Goal: Task Accomplishment & Management: Use online tool/utility

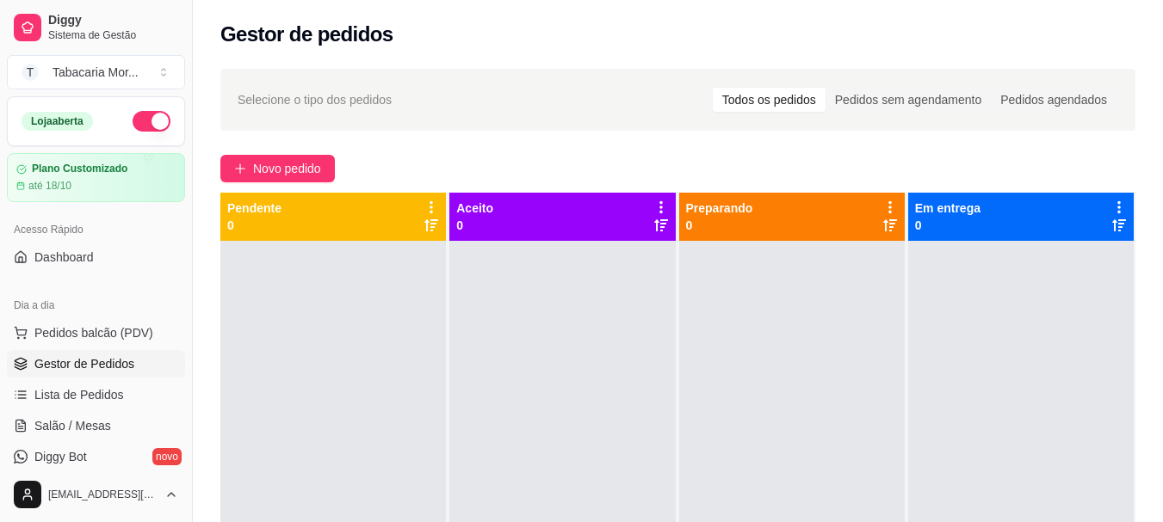
scroll to position [86, 0]
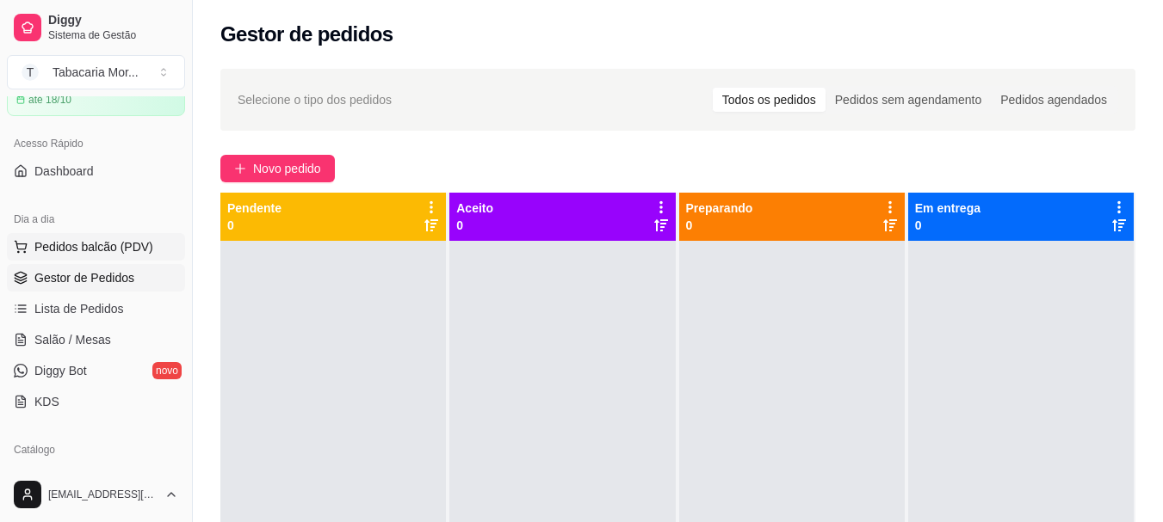
click at [102, 248] on span "Pedidos balcão (PDV)" at bounding box center [93, 246] width 119 height 17
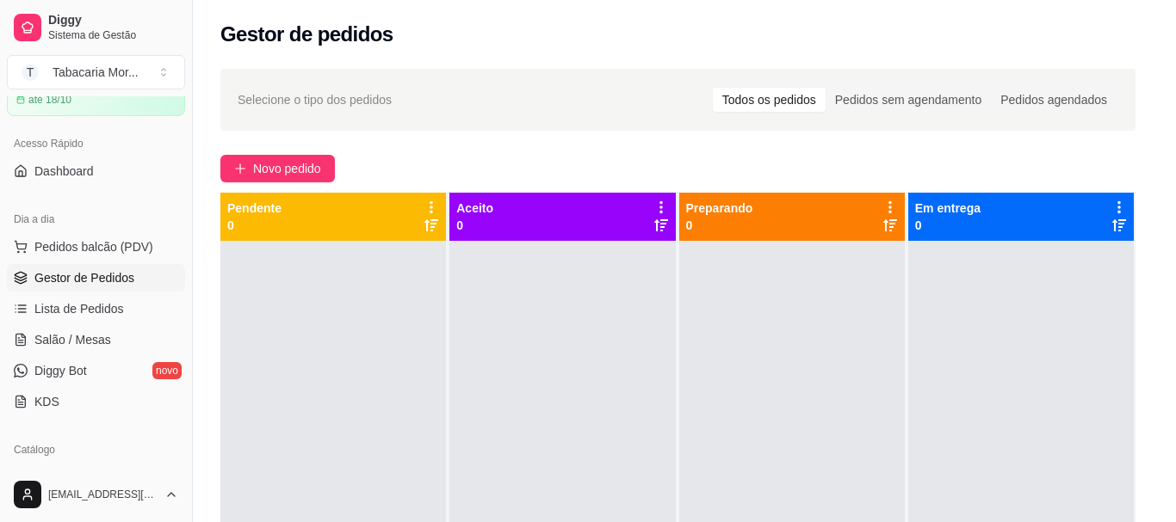
click at [78, 114] on input "Pesquisa" at bounding box center [400, 116] width 706 height 17
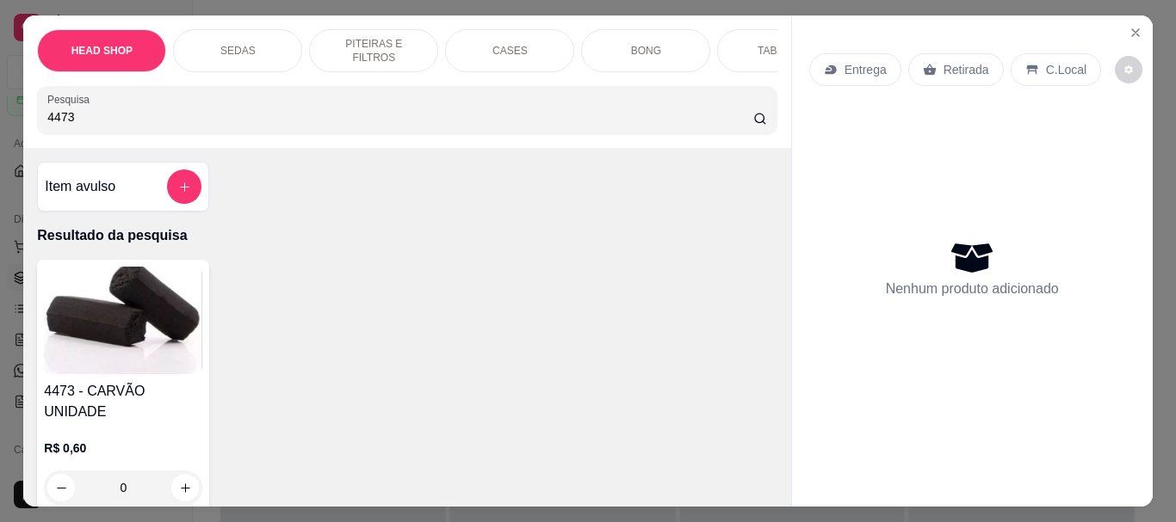
type input "4473"
click at [114, 324] on img at bounding box center [123, 321] width 158 height 108
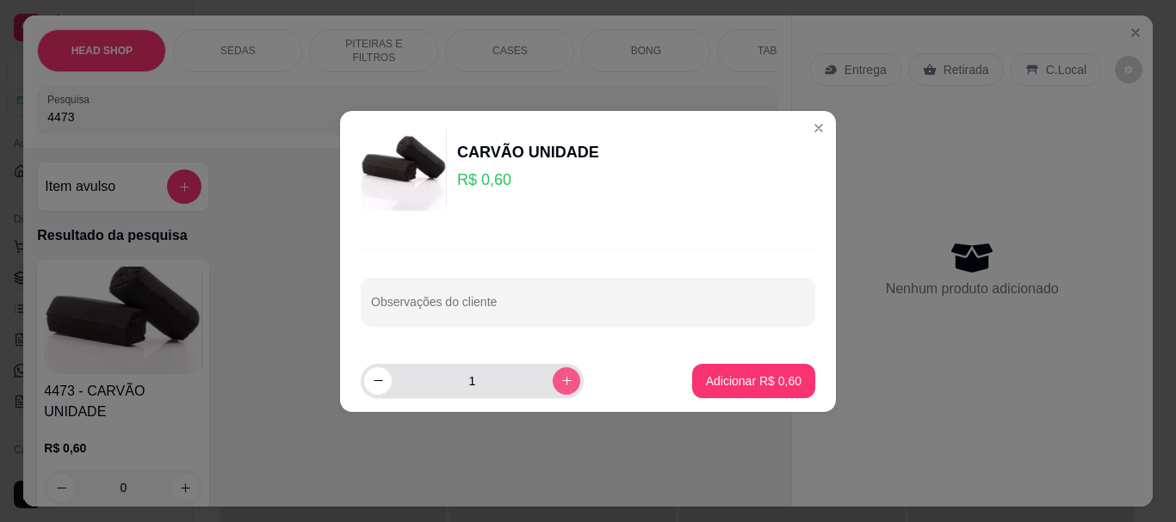
click at [560, 380] on icon "increase-product-quantity" at bounding box center [566, 380] width 13 height 13
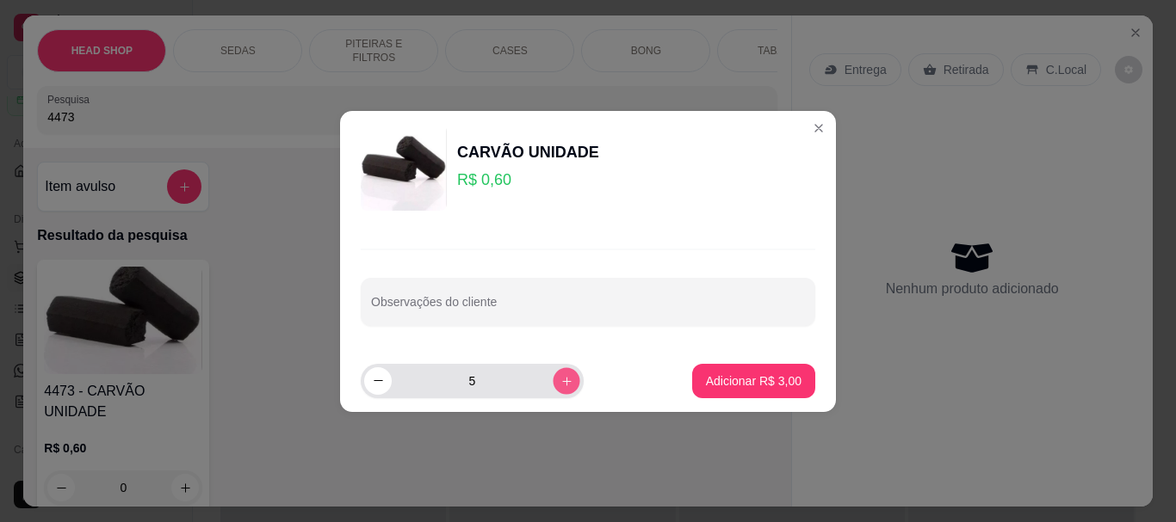
type input "6"
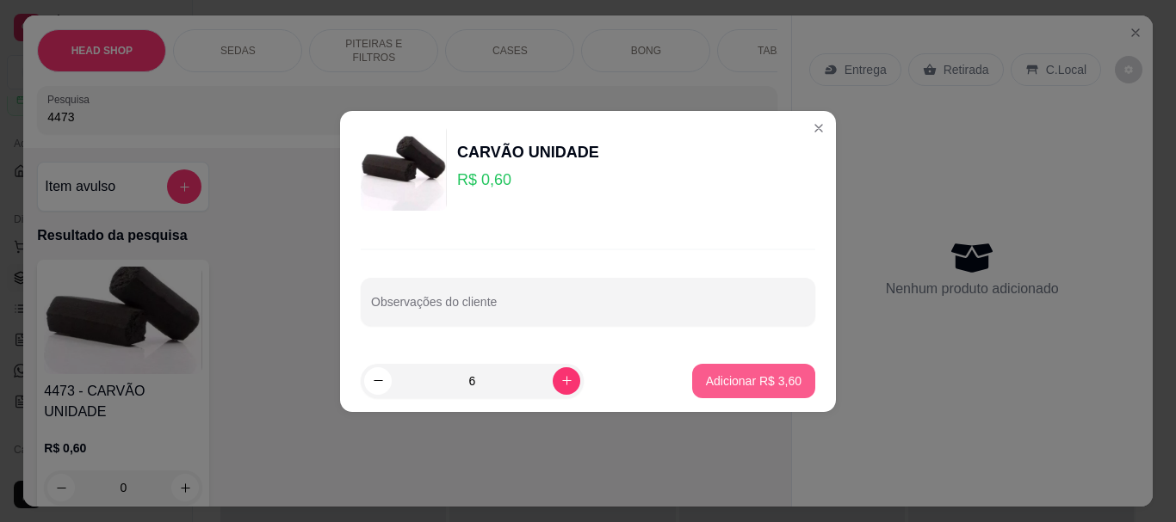
click at [726, 380] on p "Adicionar R$ 3,60" at bounding box center [754, 381] width 96 height 17
type input "6"
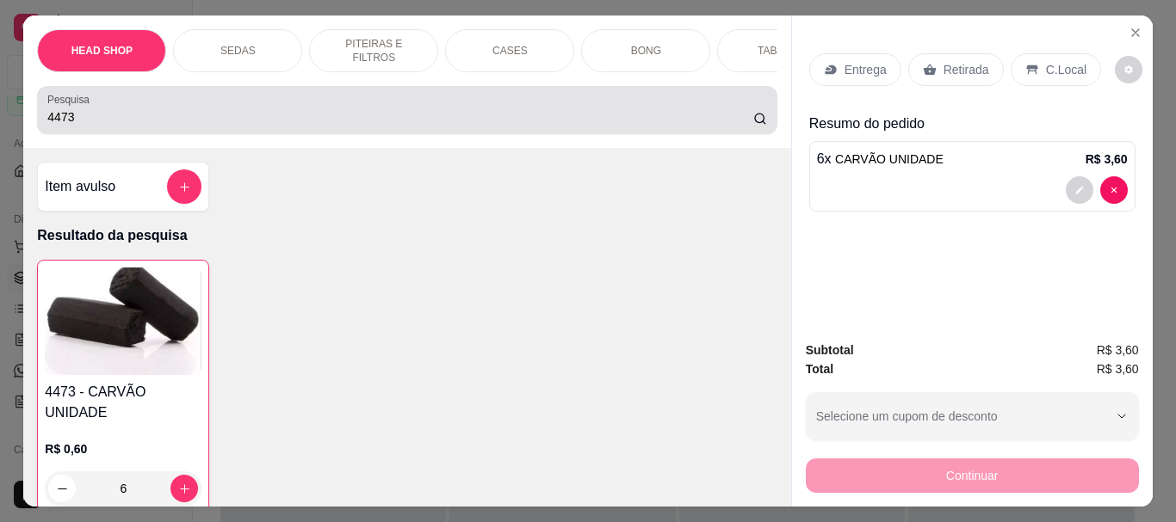
click at [183, 126] on input "4473" at bounding box center [400, 116] width 706 height 17
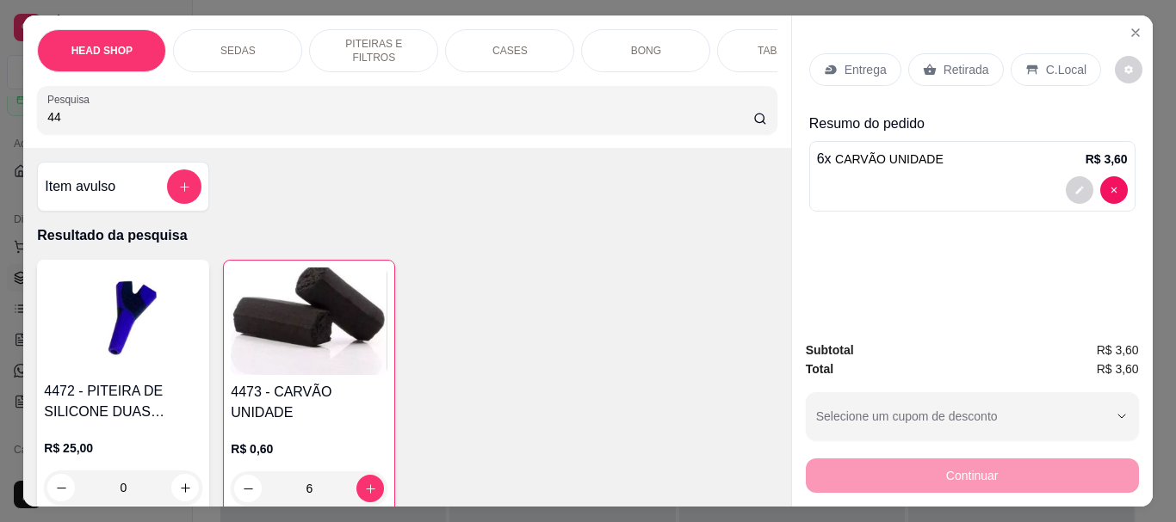
type input "4"
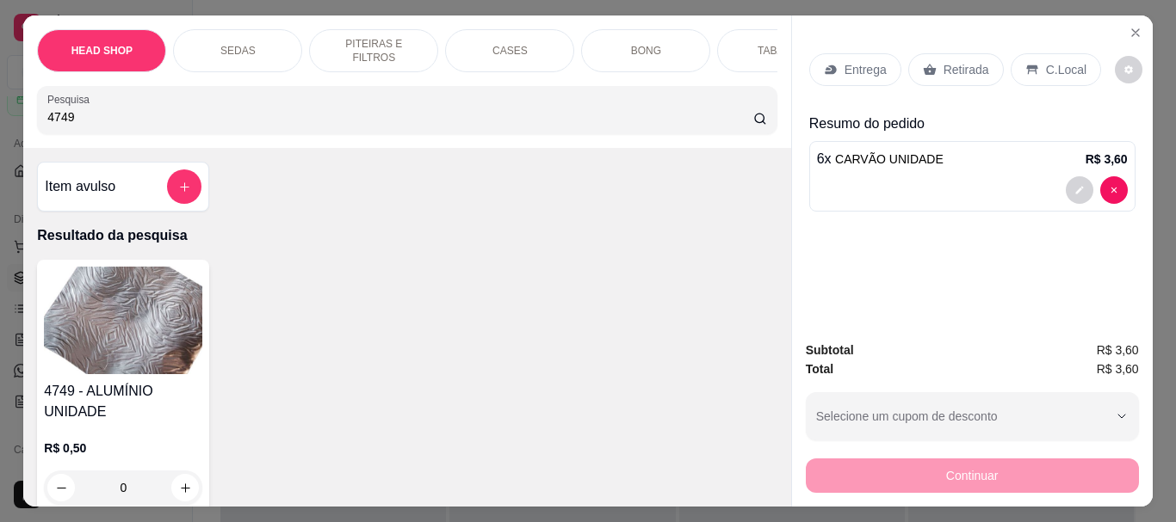
type input "4749"
click at [156, 287] on img at bounding box center [123, 321] width 158 height 108
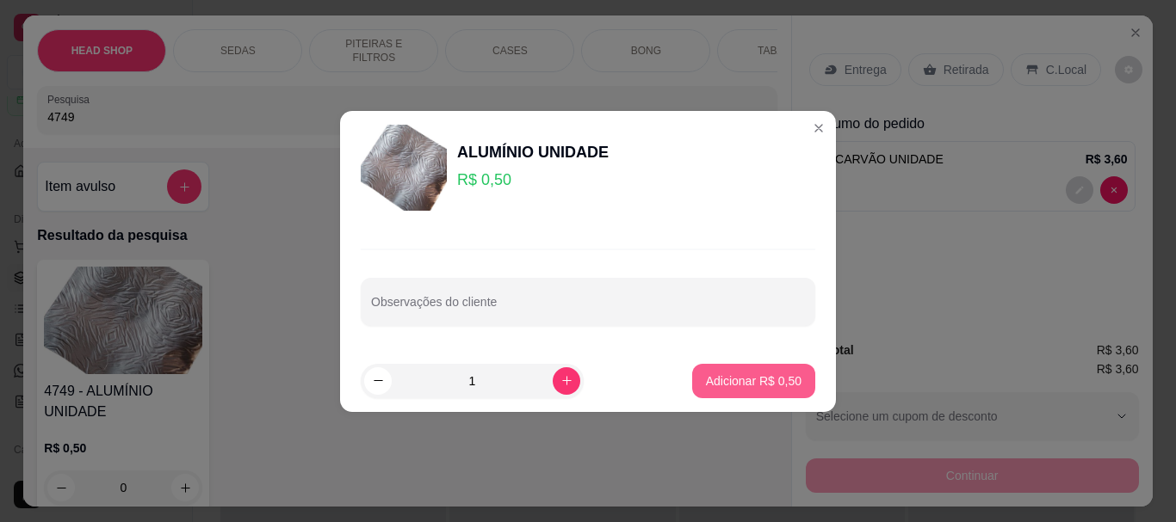
click at [738, 369] on button "Adicionar R$ 0,50" at bounding box center [753, 381] width 123 height 34
type input "1"
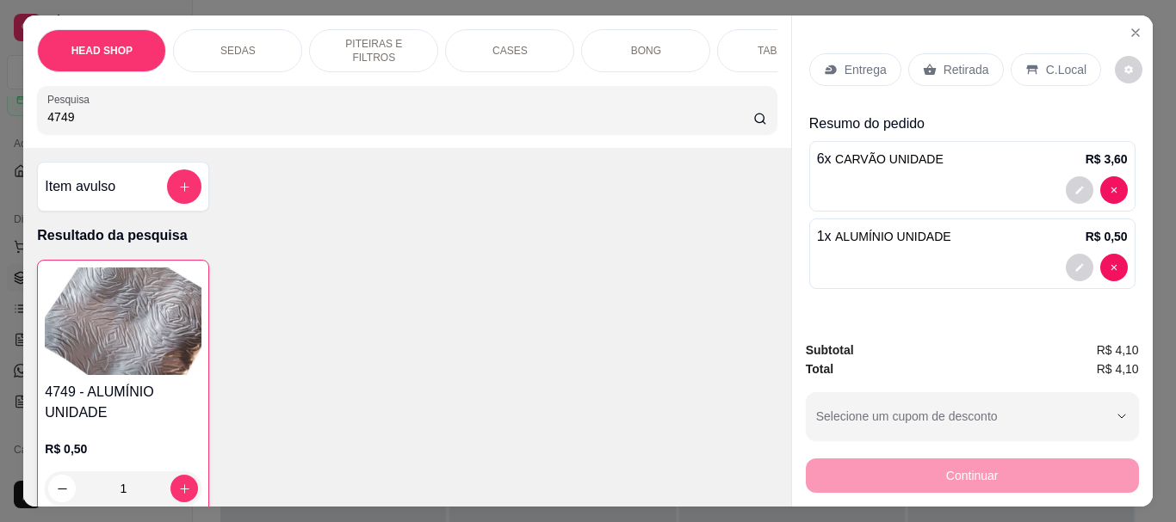
click at [948, 61] on p "Retirada" at bounding box center [966, 69] width 46 height 17
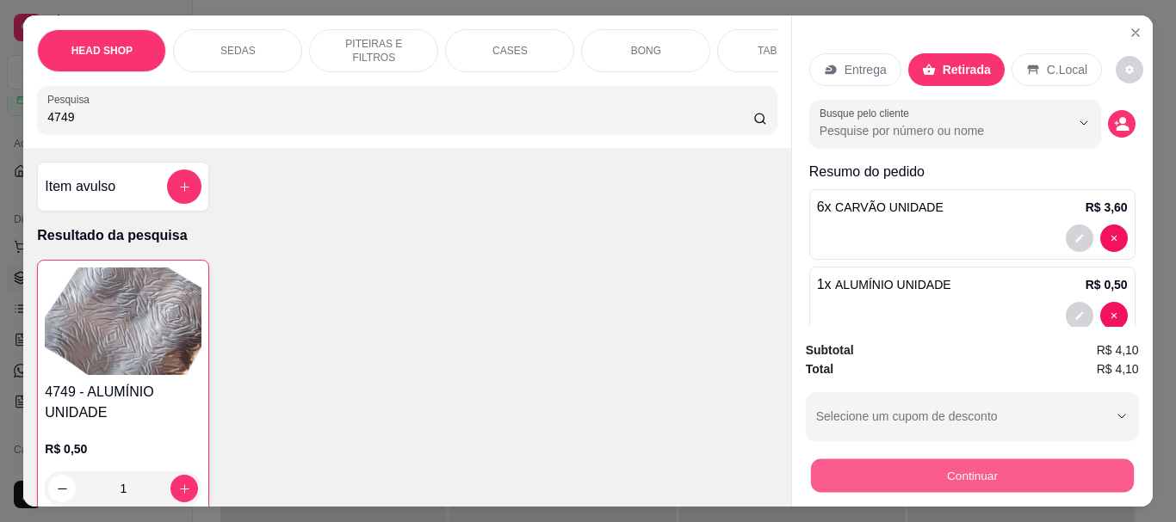
click at [928, 473] on button "Continuar" at bounding box center [971, 476] width 323 height 34
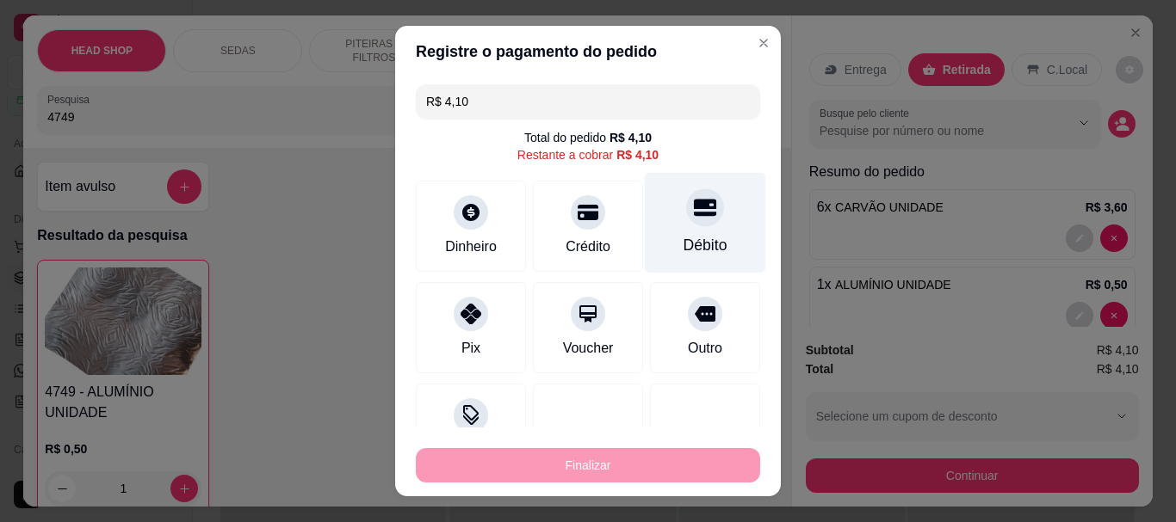
click at [670, 231] on div "Débito" at bounding box center [705, 223] width 121 height 101
type input "R$ 0,00"
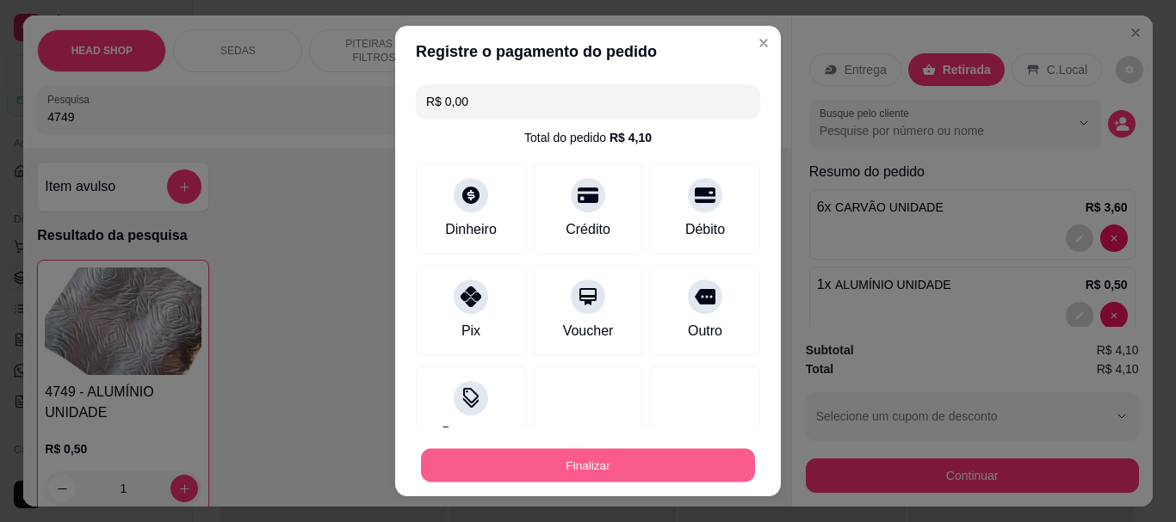
click at [689, 468] on button "Finalizar" at bounding box center [588, 465] width 334 height 34
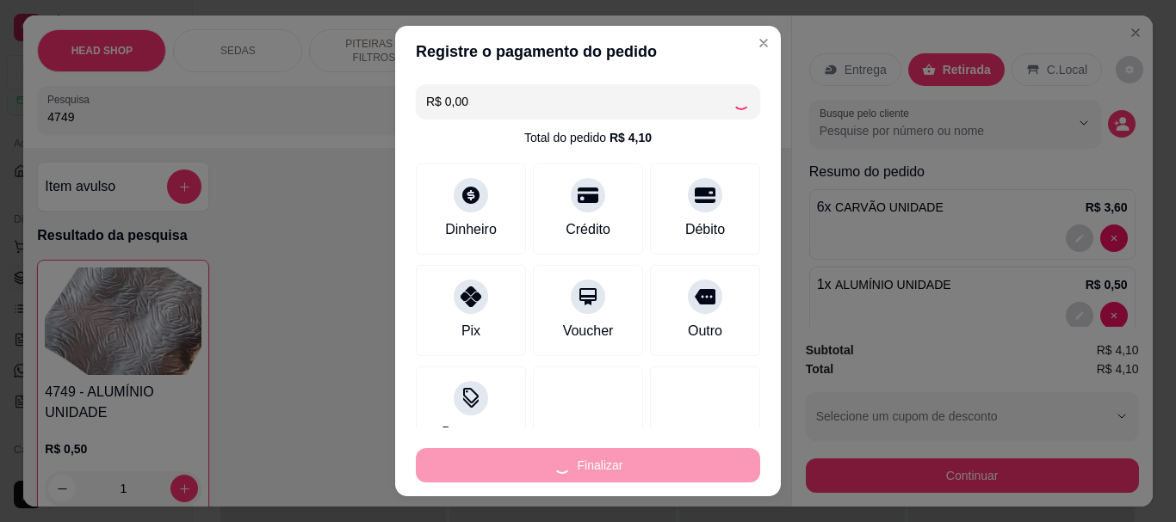
type input "0"
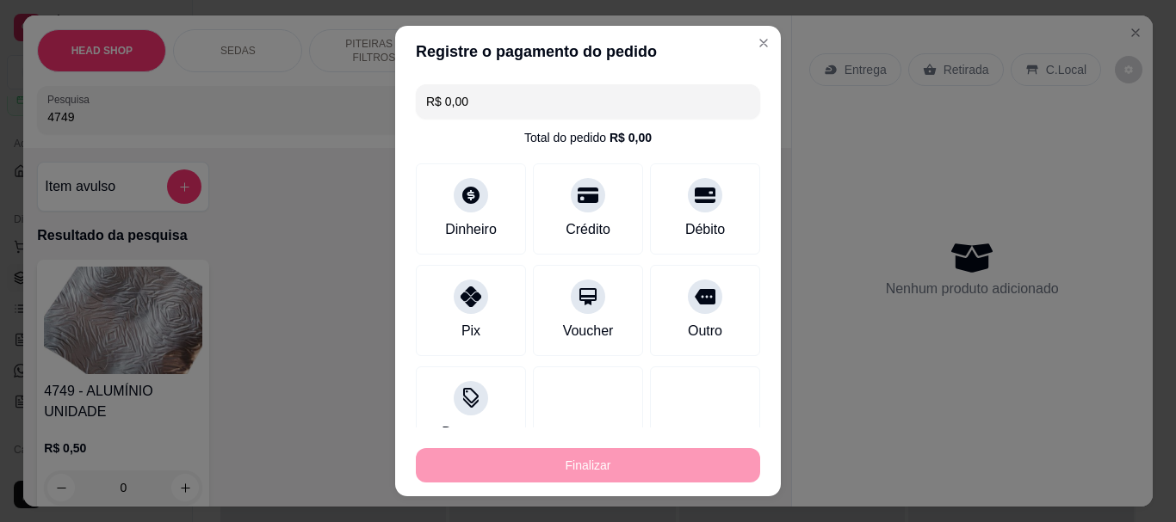
type input "-R$ 4,10"
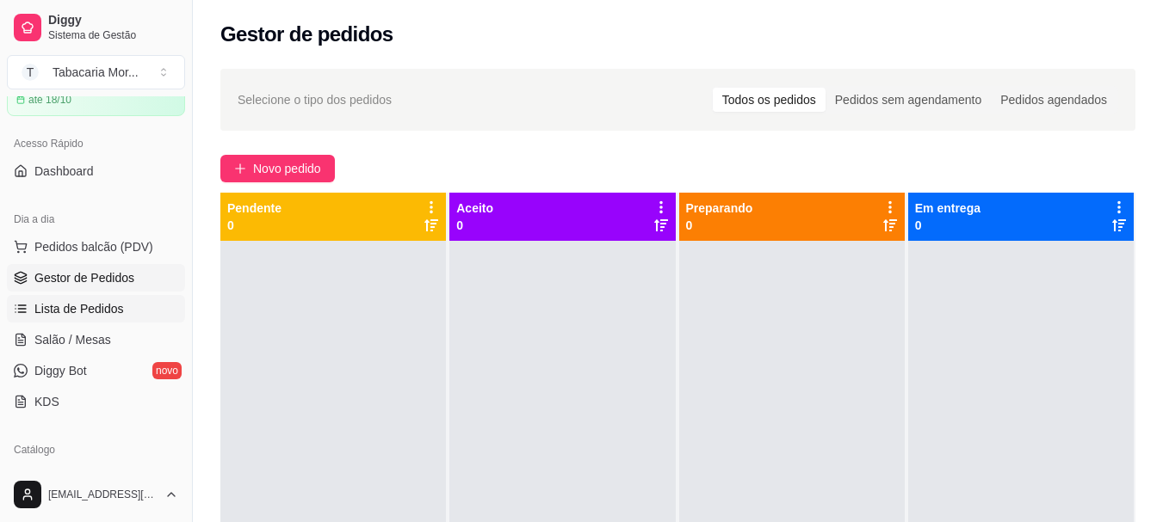
click at [97, 301] on span "Lista de Pedidos" at bounding box center [79, 308] width 90 height 17
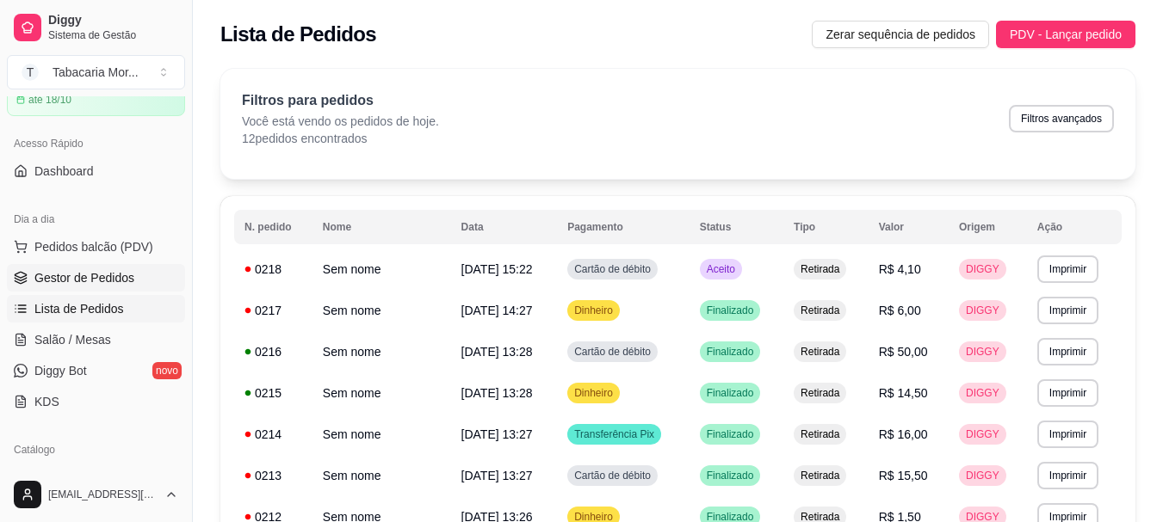
click at [107, 273] on span "Gestor de Pedidos" at bounding box center [84, 277] width 100 height 17
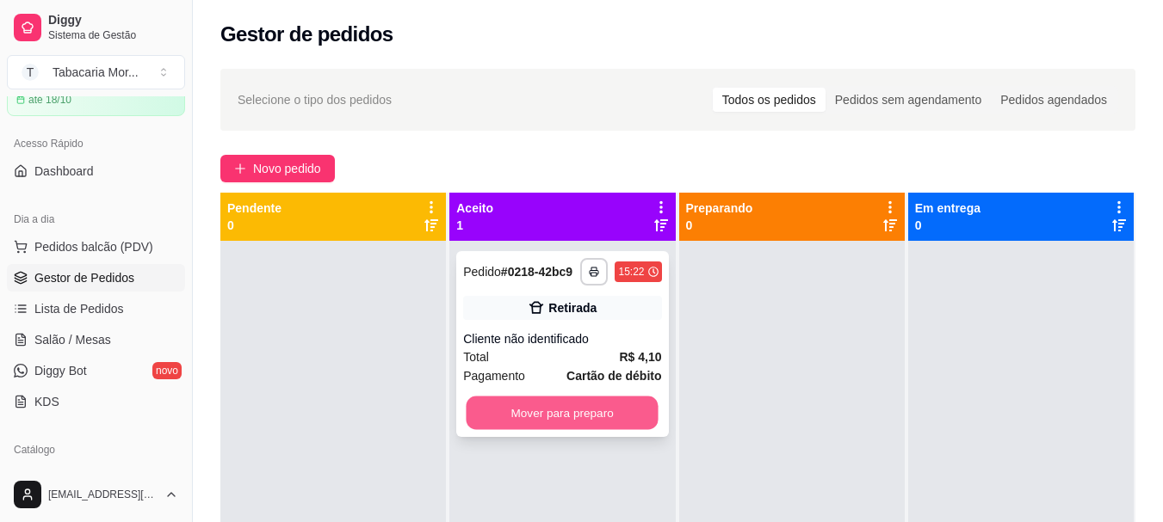
click at [546, 408] on button "Mover para preparo" at bounding box center [563, 414] width 192 height 34
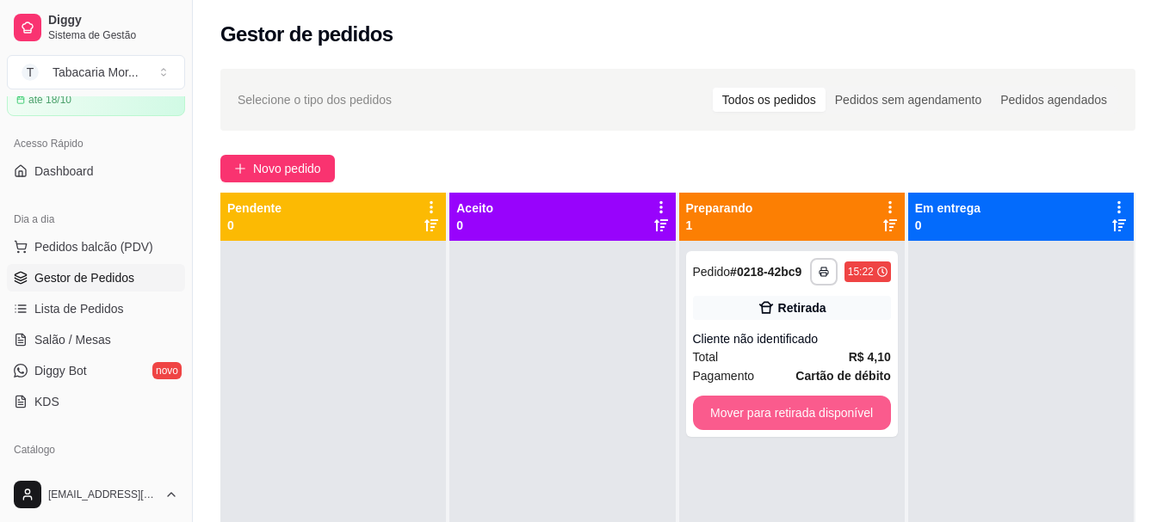
click at [765, 415] on button "Mover para retirada disponível" at bounding box center [792, 413] width 198 height 34
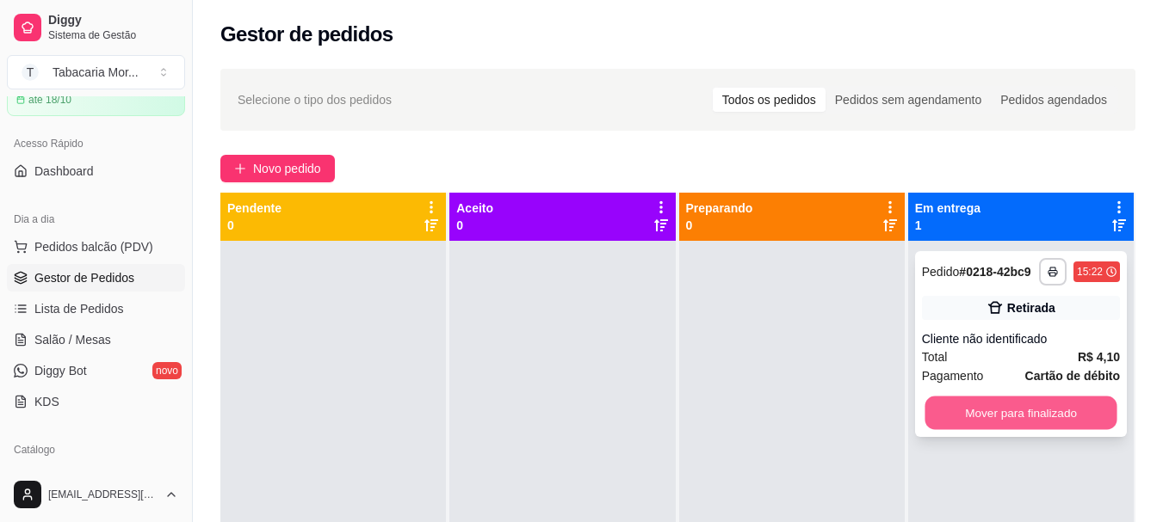
click at [949, 407] on button "Mover para finalizado" at bounding box center [1020, 414] width 192 height 34
